Goal: Information Seeking & Learning: Learn about a topic

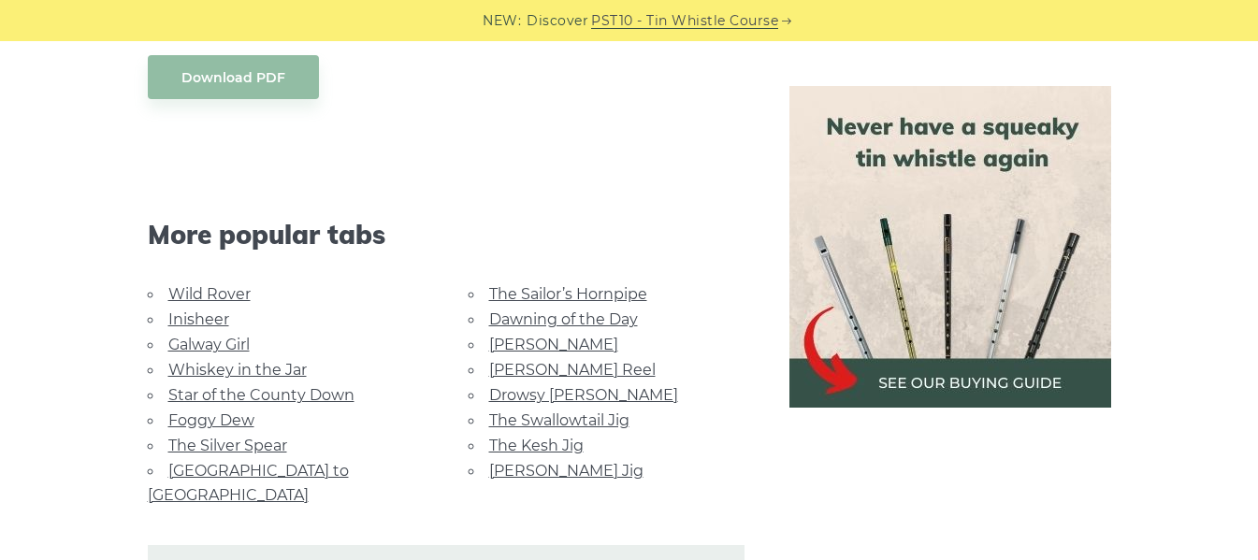
scroll to position [748, 0]
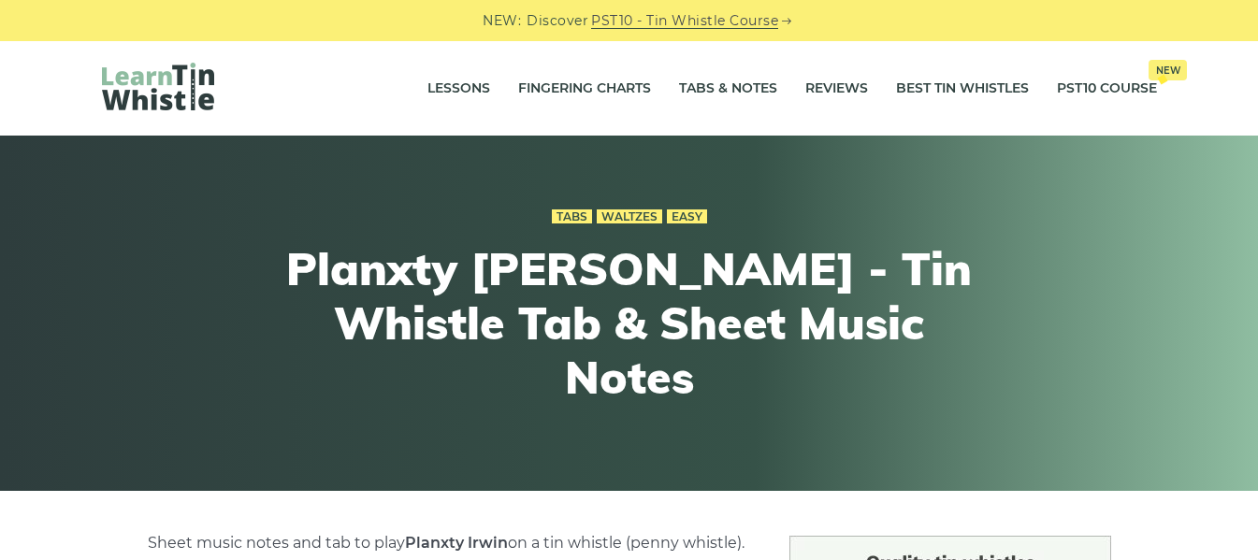
click at [166, 77] on img at bounding box center [158, 87] width 112 height 48
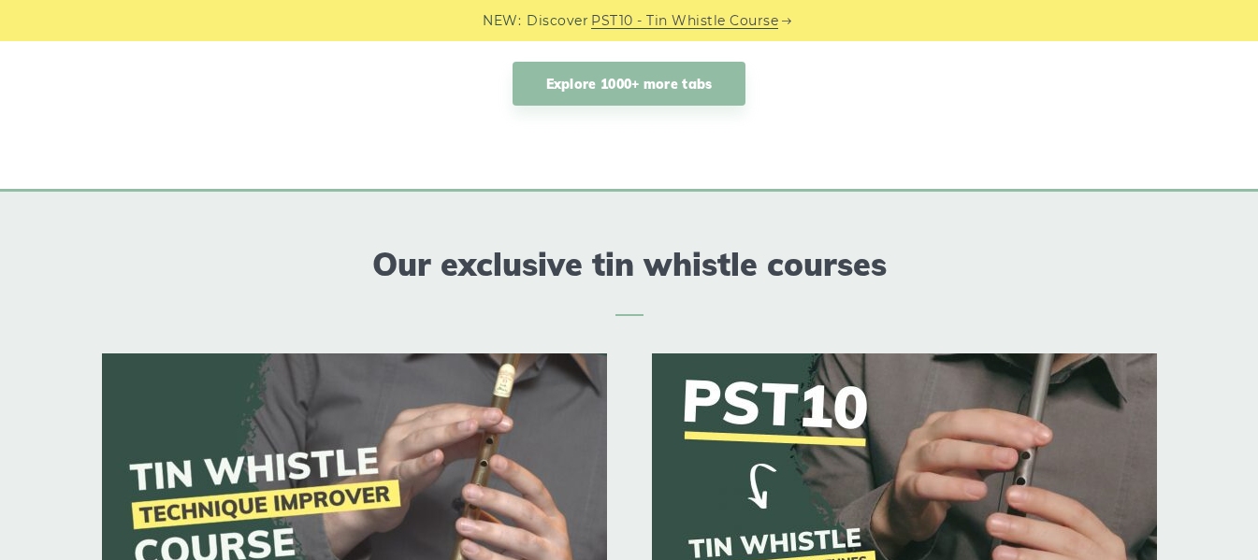
scroll to position [1964, 0]
